Goal: Task Accomplishment & Management: Manage account settings

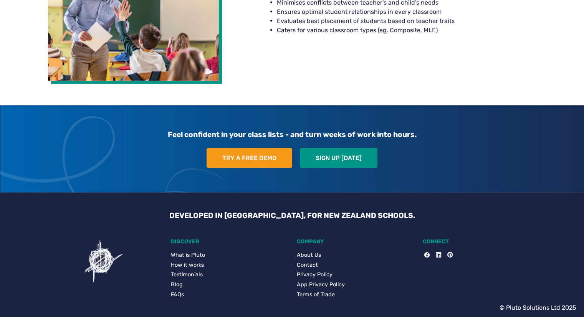
scroll to position [1475, 0]
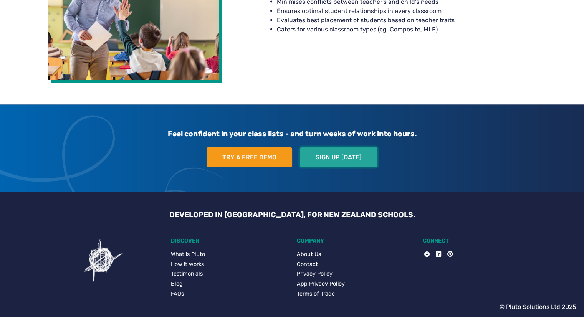
click at [343, 155] on link "Sign up [DATE]" at bounding box center [339, 158] width 78 height 20
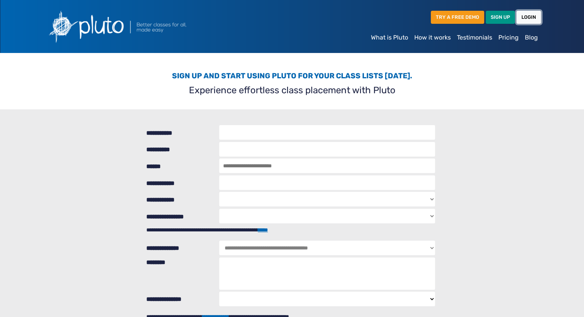
click at [524, 16] on link "LOGIN" at bounding box center [529, 17] width 25 height 13
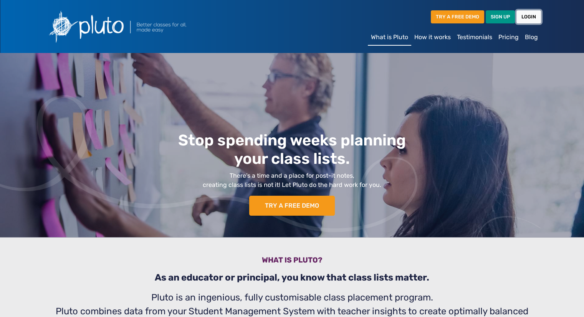
click at [525, 17] on link "LOGIN" at bounding box center [529, 16] width 25 height 13
